Goal: Ask a question: Seek information or help from site administrators or community

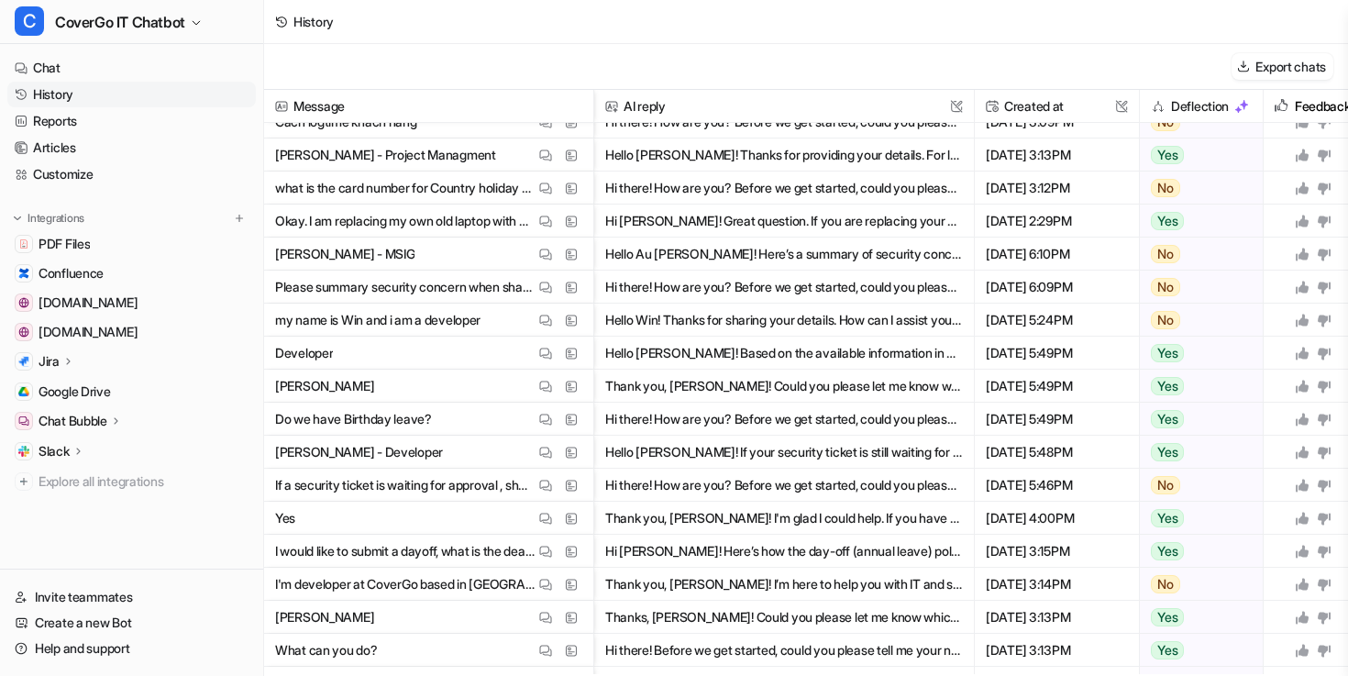
scroll to position [417, 0]
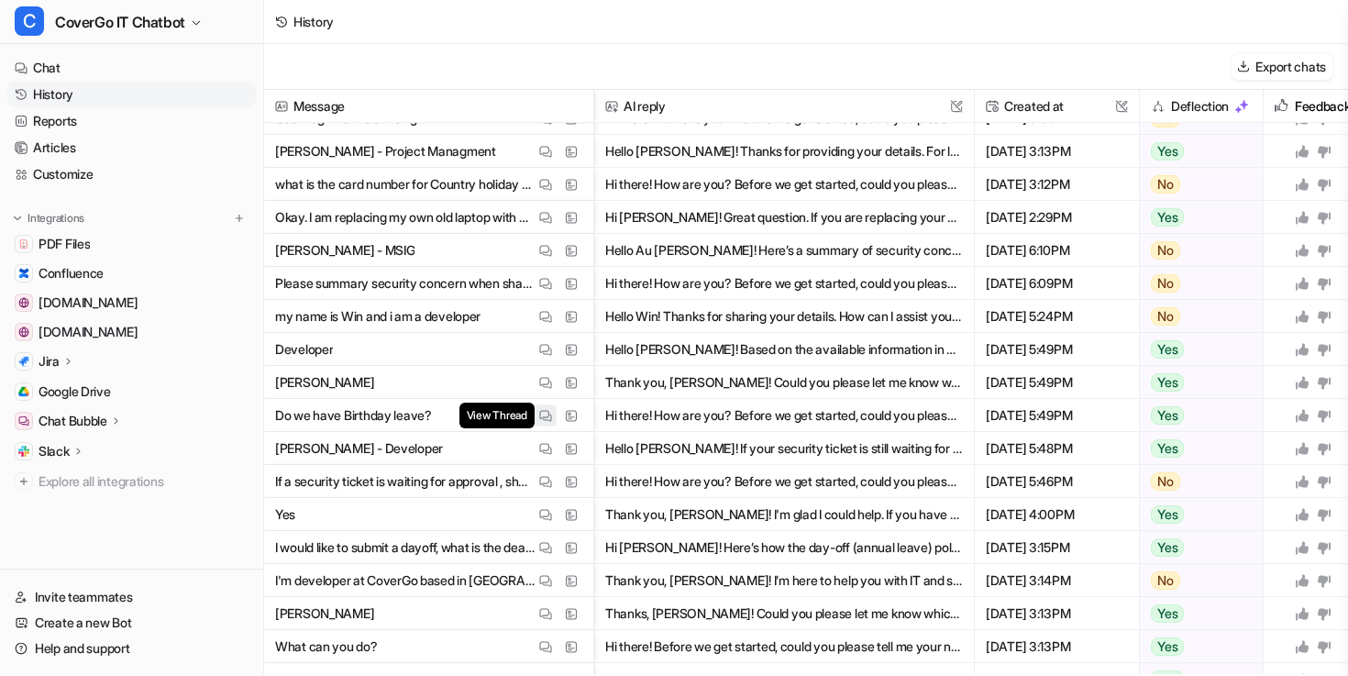
click at [548, 415] on img at bounding box center [545, 416] width 13 height 14
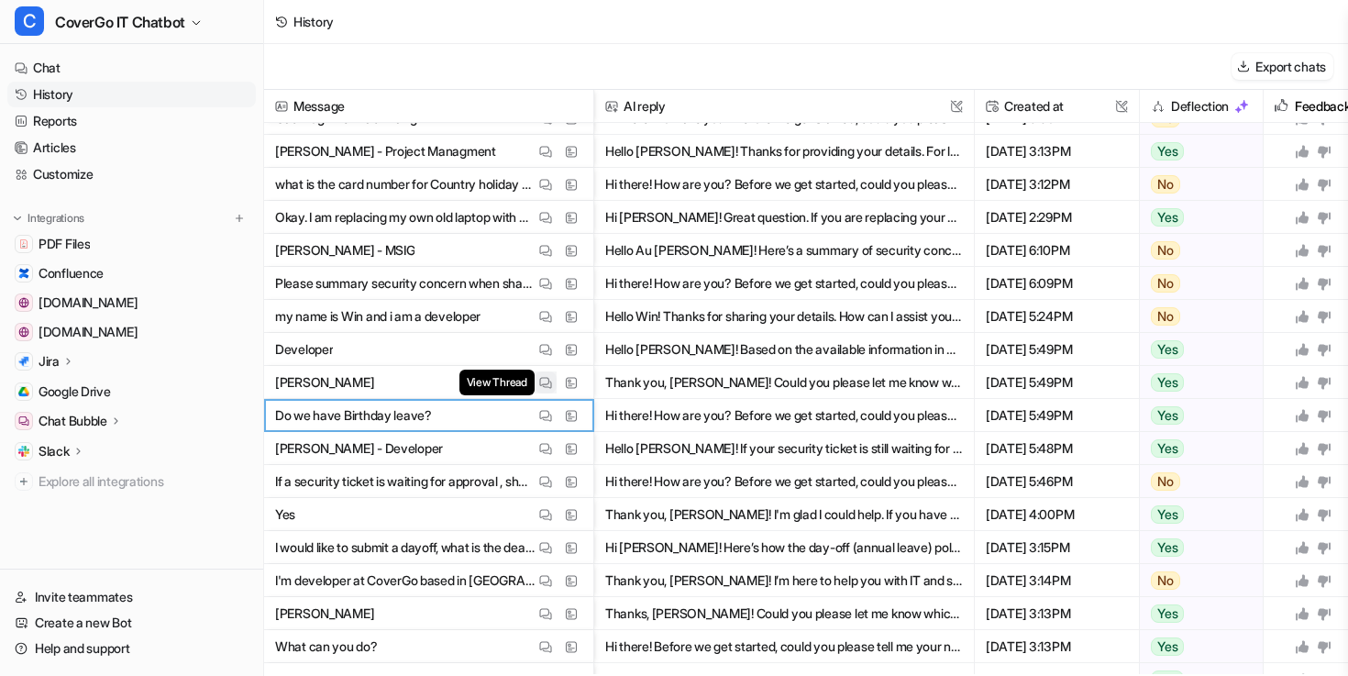
click at [546, 385] on img at bounding box center [545, 383] width 13 height 14
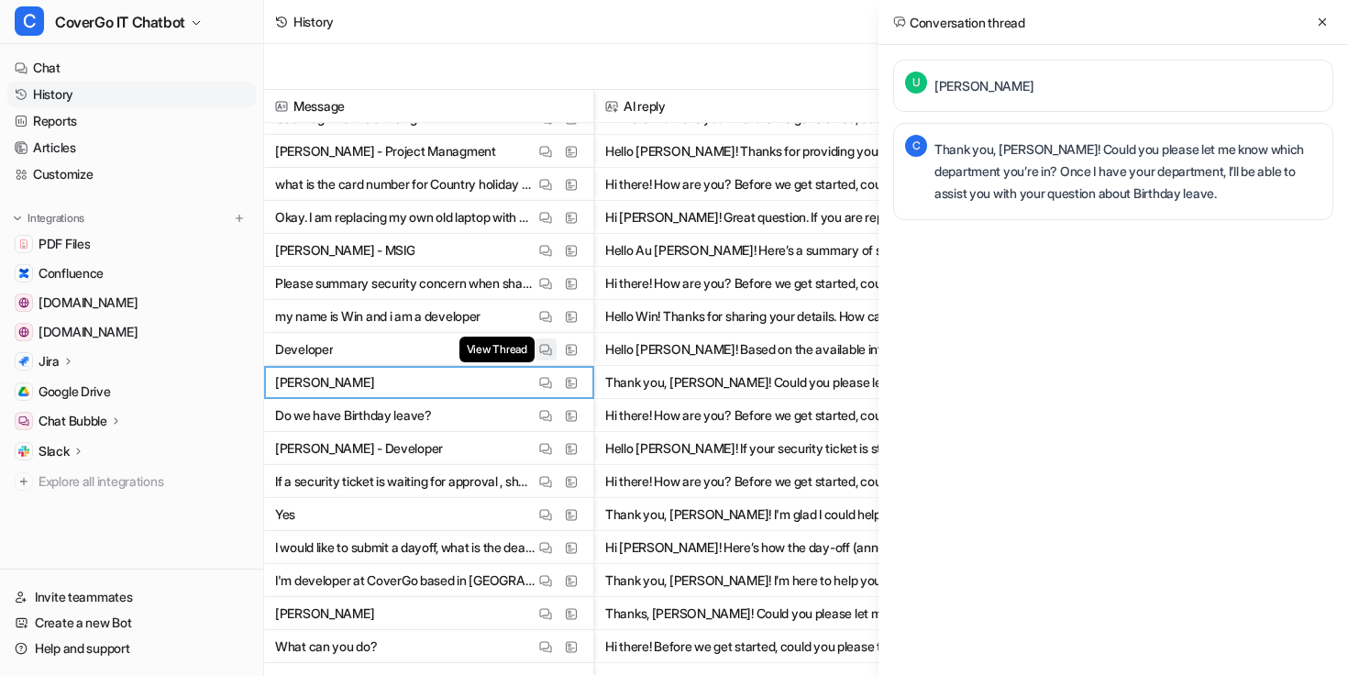
click at [545, 343] on img at bounding box center [545, 350] width 13 height 14
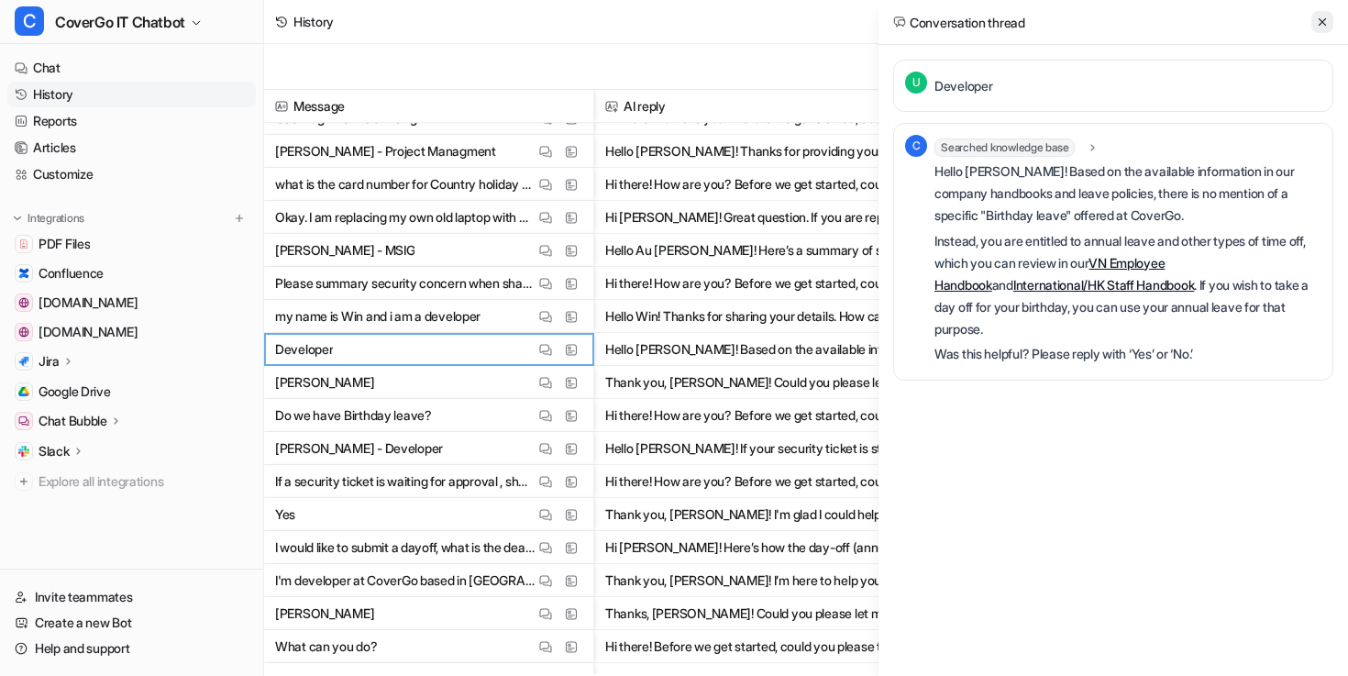
click at [1319, 11] on button at bounding box center [1323, 22] width 22 height 22
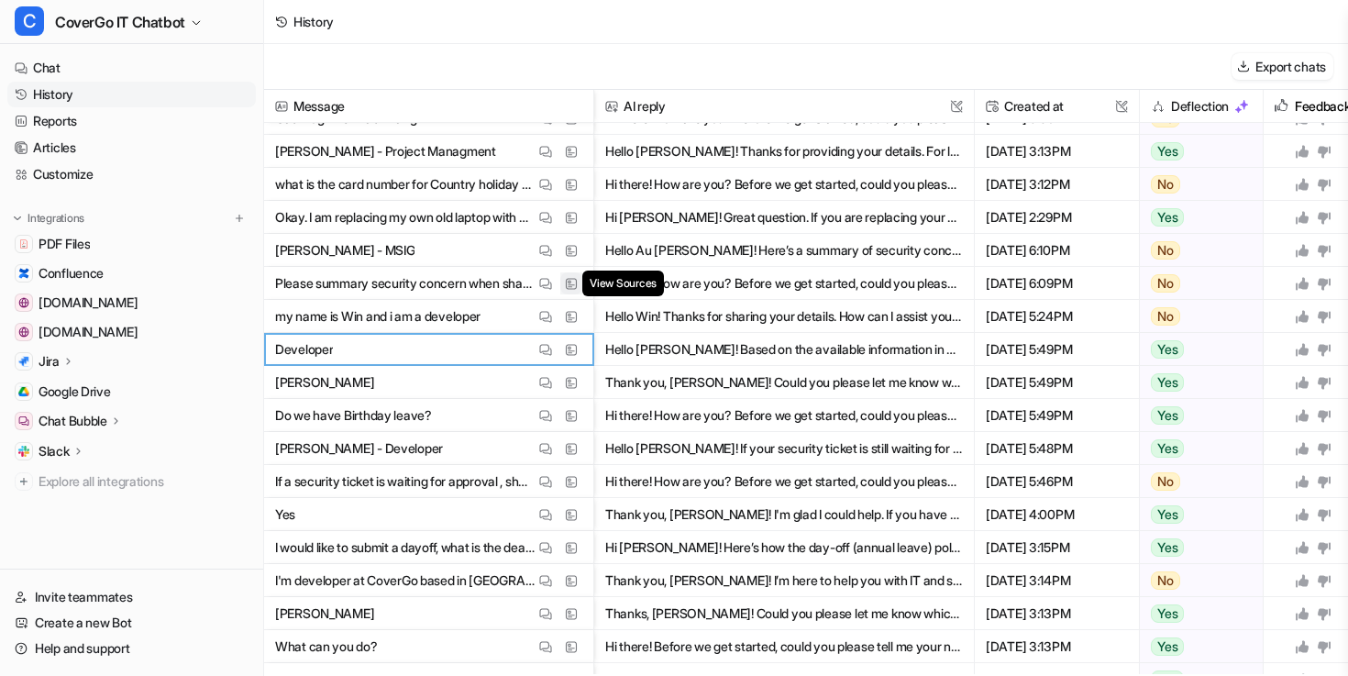
click at [564, 279] on button "View Sources" at bounding box center [571, 283] width 22 height 22
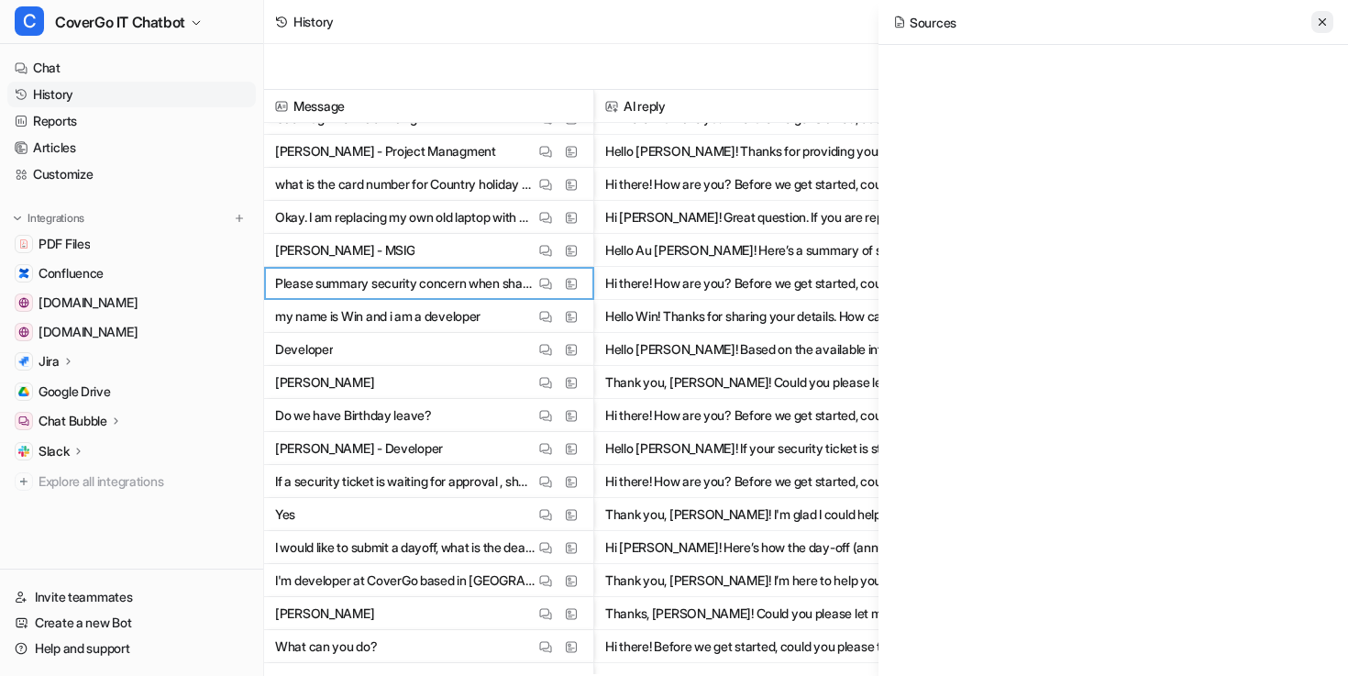
click at [1321, 14] on button at bounding box center [1323, 22] width 22 height 22
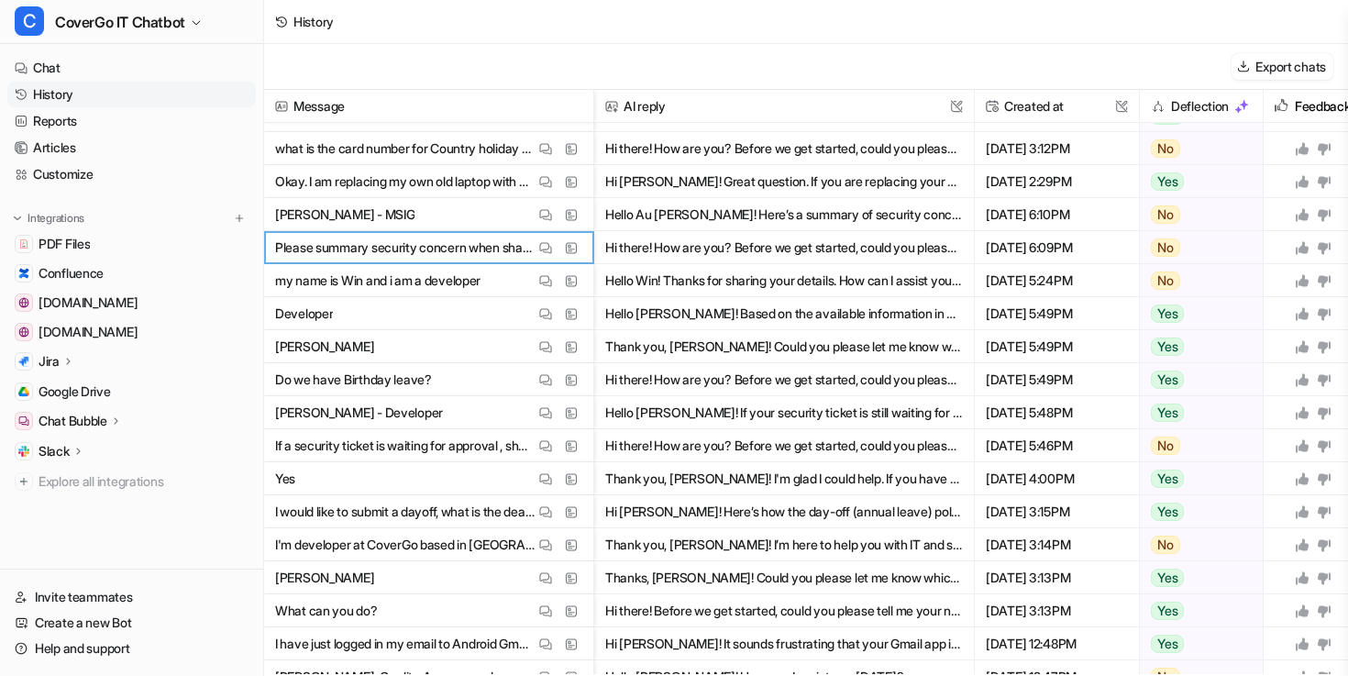
scroll to position [454, 0]
drag, startPoint x: 1205, startPoint y: 442, endPoint x: 413, endPoint y: 396, distance: 793.9
click at [412, 383] on div "Message AI reply This field cannot be modified Created at This field cannot be …" at bounding box center [806, 382] width 1084 height 584
click at [412, 390] on p "Do we have Birthday leave?" at bounding box center [353, 378] width 157 height 33
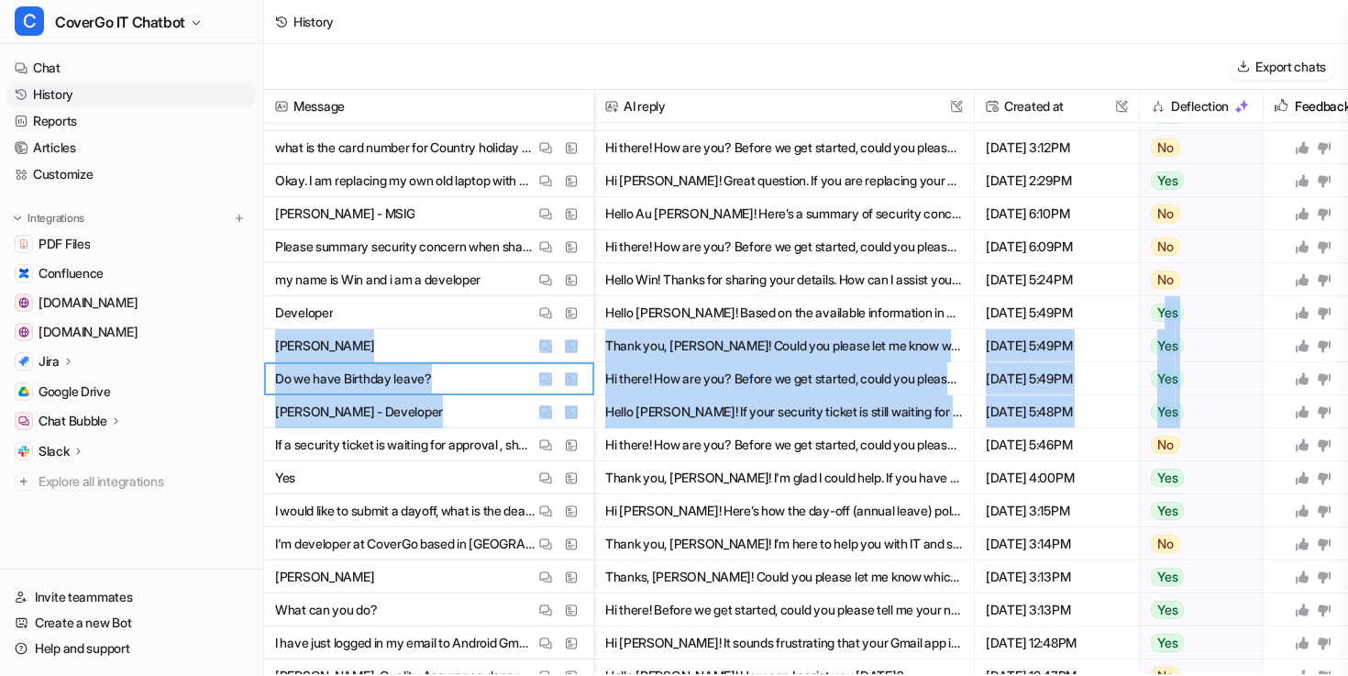
drag, startPoint x: 276, startPoint y: 447, endPoint x: 1107, endPoint y: 366, distance: 835.0
click at [1164, 311] on div "Message AI reply This field cannot be modified Created at This field cannot be …" at bounding box center [806, 382] width 1084 height 584
click at [1159, 317] on span "Yes" at bounding box center [1167, 313] width 33 height 18
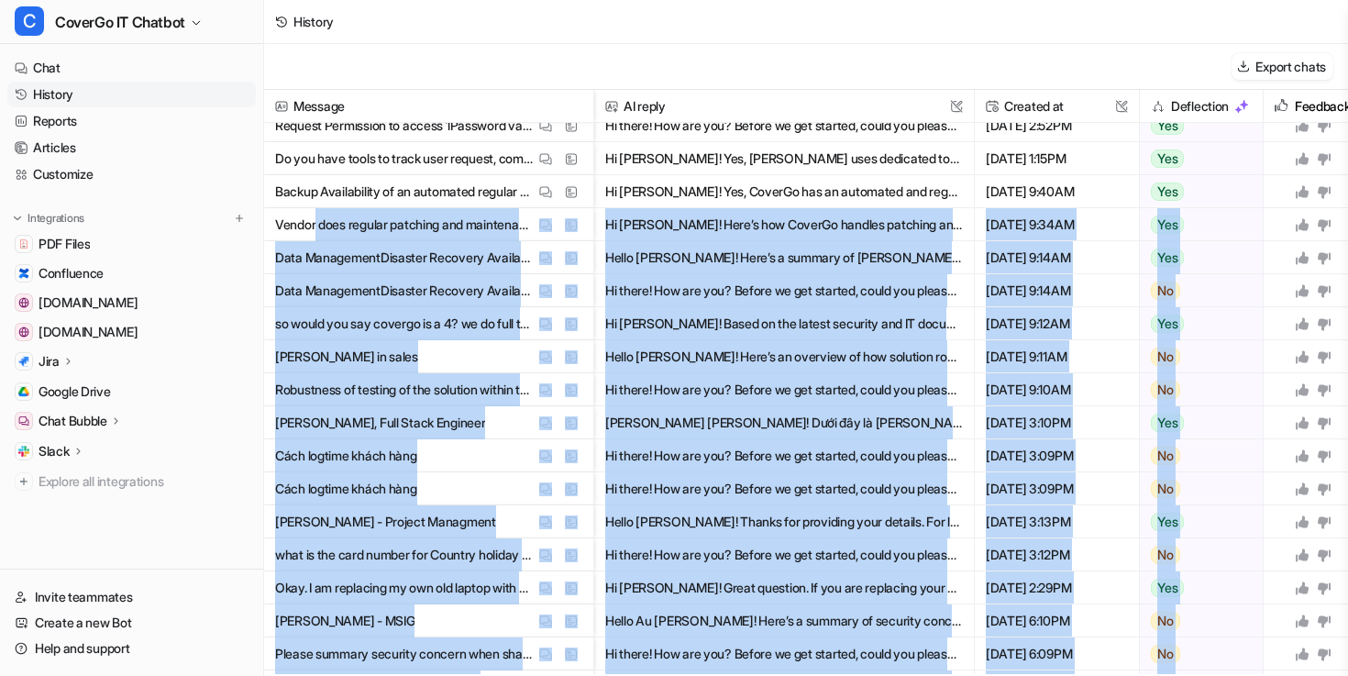
scroll to position [39, 0]
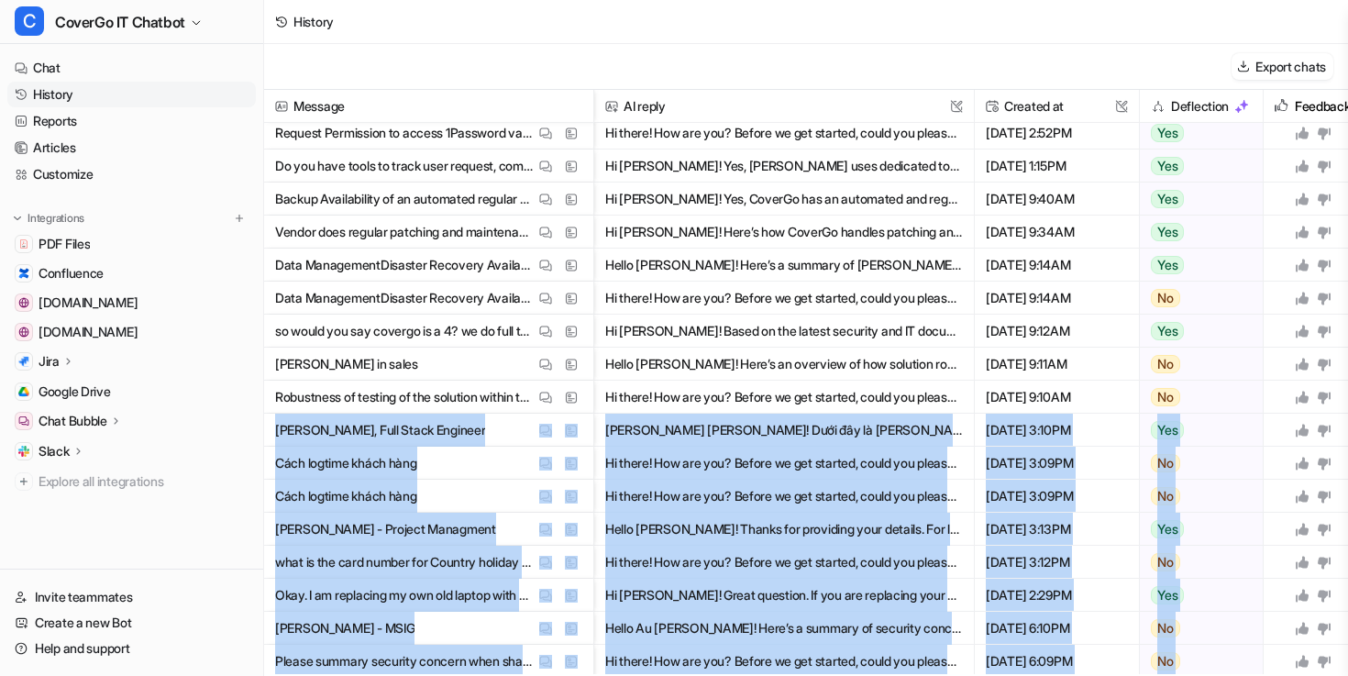
drag, startPoint x: 1114, startPoint y: 452, endPoint x: 270, endPoint y: 439, distance: 844.0
copy div "Lorem Ipsumd, Sita Conse Adipisci Elit Seddoe Temp Incidid Utla Etdol Magnaa! E…"
